Goal: Task Accomplishment & Management: Manage account settings

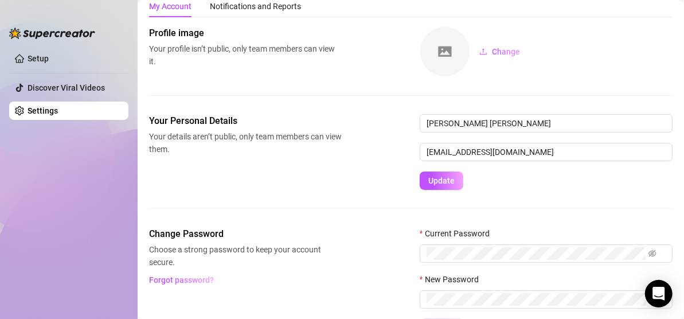
scroll to position [57, 0]
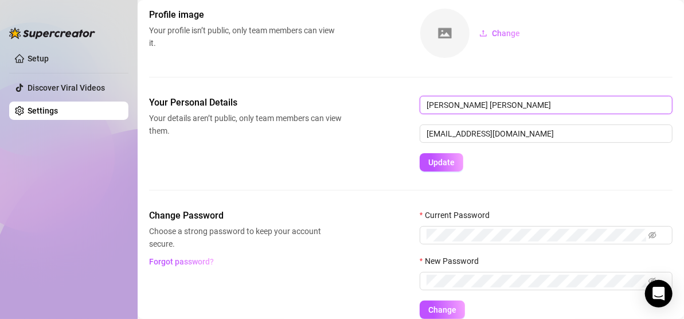
click at [499, 109] on input "[PERSON_NAME] [PERSON_NAME]" at bounding box center [546, 105] width 253 height 18
click at [492, 107] on input "[PERSON_NAME] [PERSON_NAME]" at bounding box center [546, 105] width 253 height 18
type input "[PERSON_NAME]"
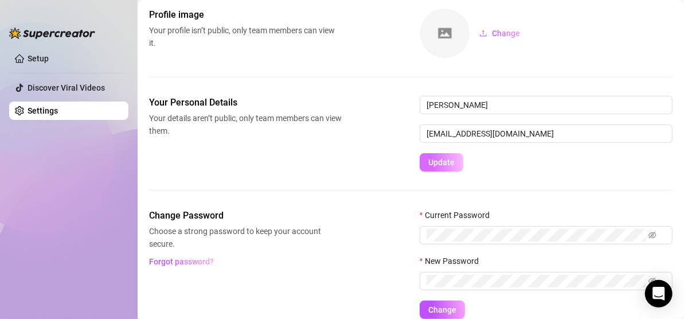
click at [438, 161] on span "Update" at bounding box center [441, 162] width 26 height 9
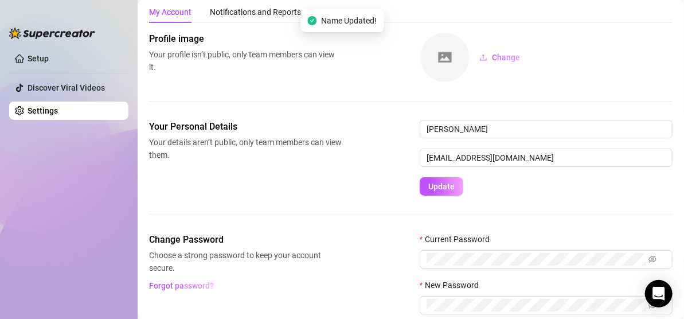
scroll to position [0, 0]
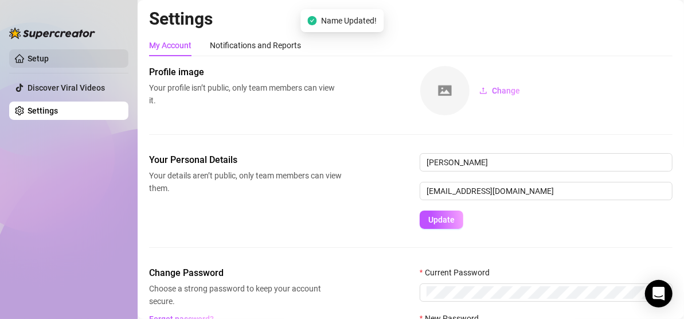
click at [49, 61] on link "Setup" at bounding box center [38, 58] width 21 height 9
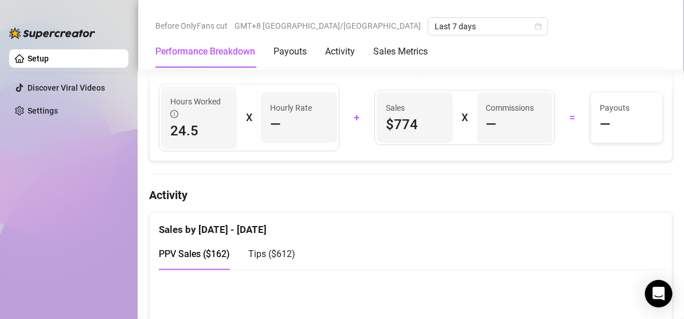
scroll to position [516, 0]
